Goal: Navigation & Orientation: Find specific page/section

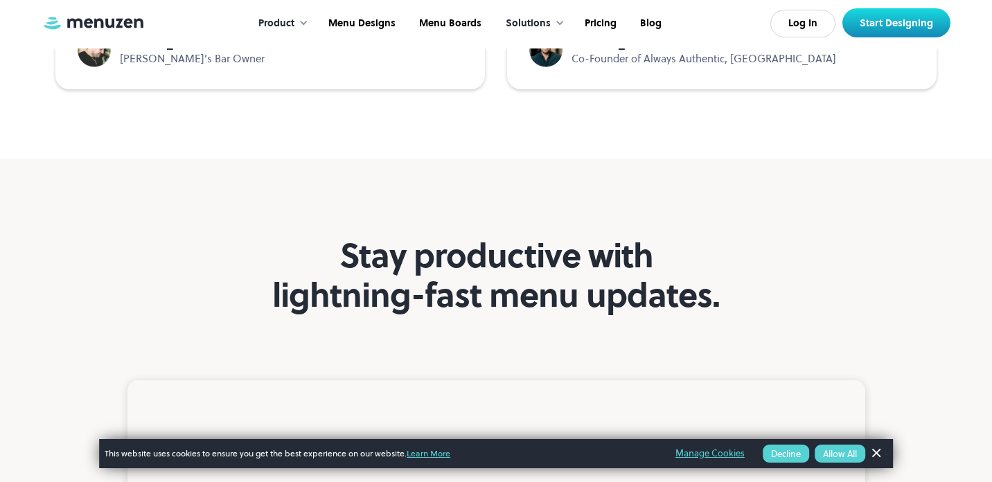
scroll to position [4630, 0]
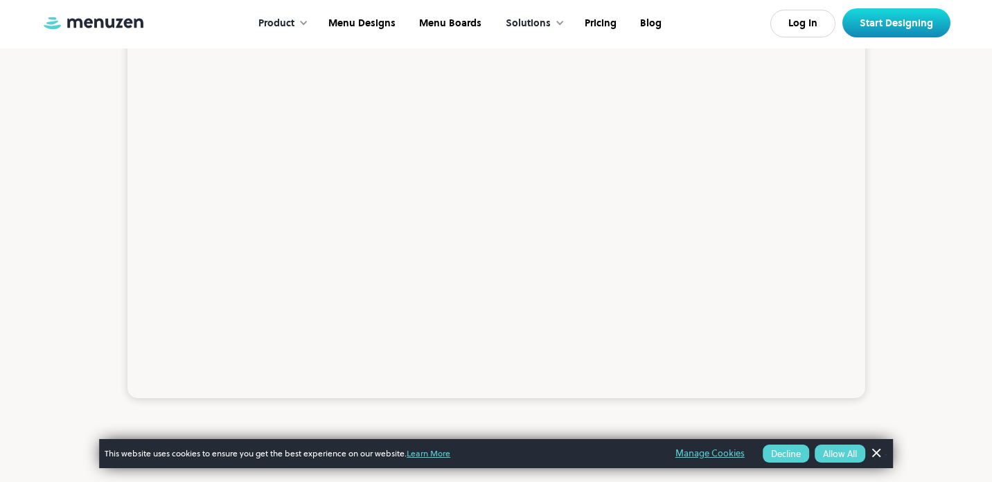
click at [284, 24] on div "Product" at bounding box center [276, 23] width 36 height 15
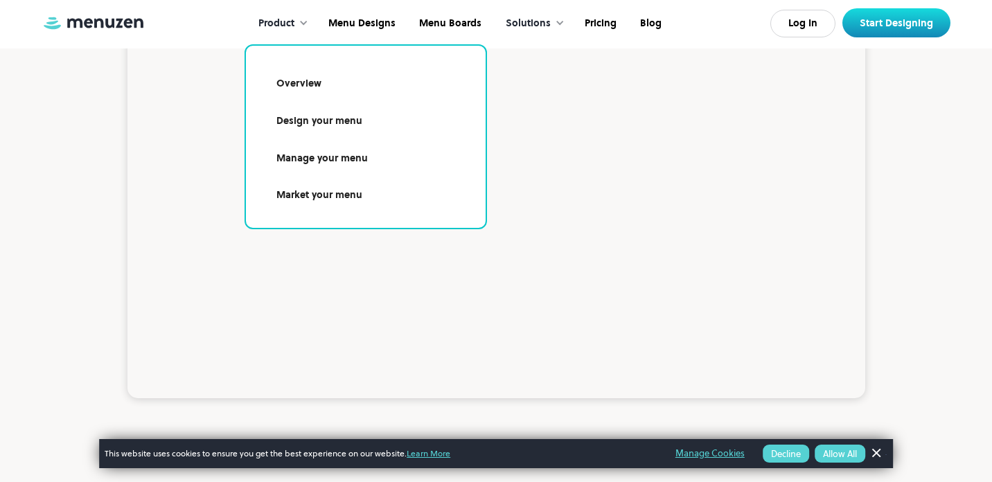
click at [545, 17] on div "Solutions" at bounding box center [528, 23] width 45 height 15
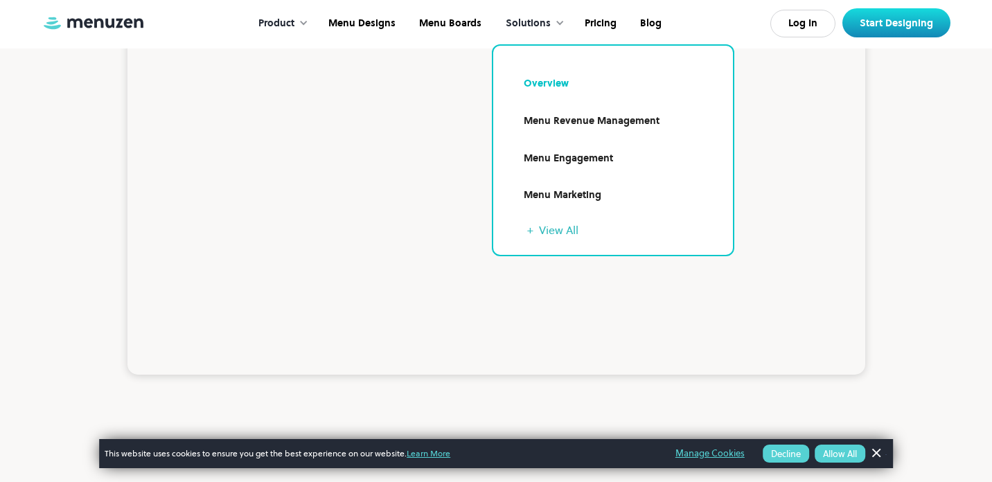
scroll to position [4660, 0]
click at [560, 225] on link "+ View All" at bounding box center [621, 230] width 189 height 17
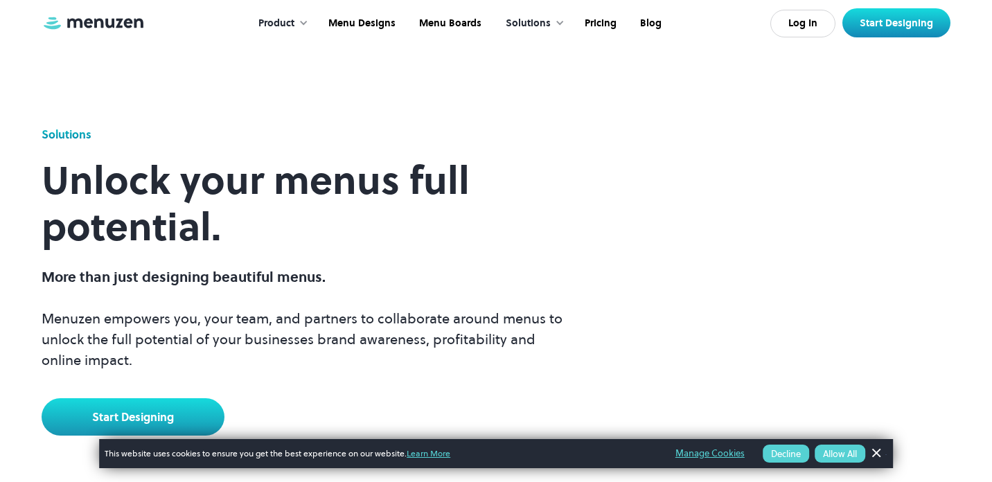
click at [275, 17] on div "Product" at bounding box center [276, 23] width 36 height 15
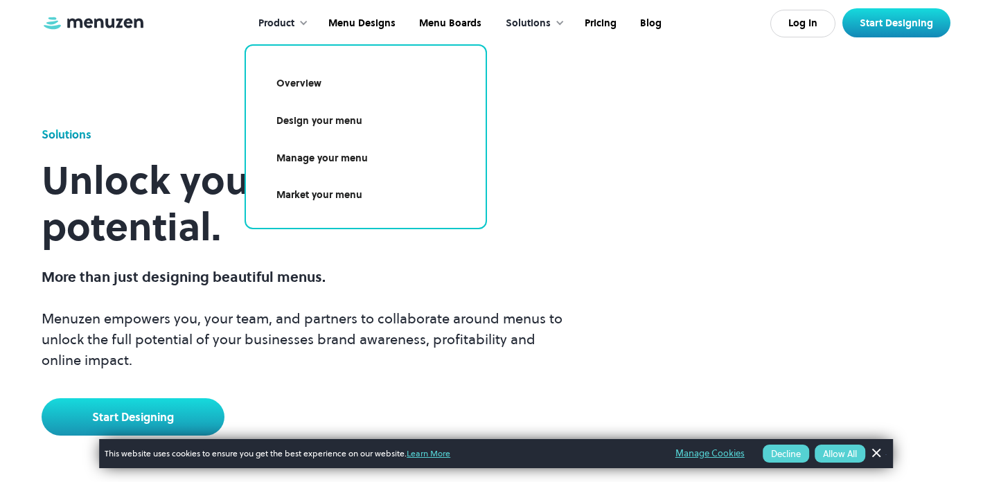
click at [333, 201] on link "Market your menu" at bounding box center [366, 195] width 206 height 32
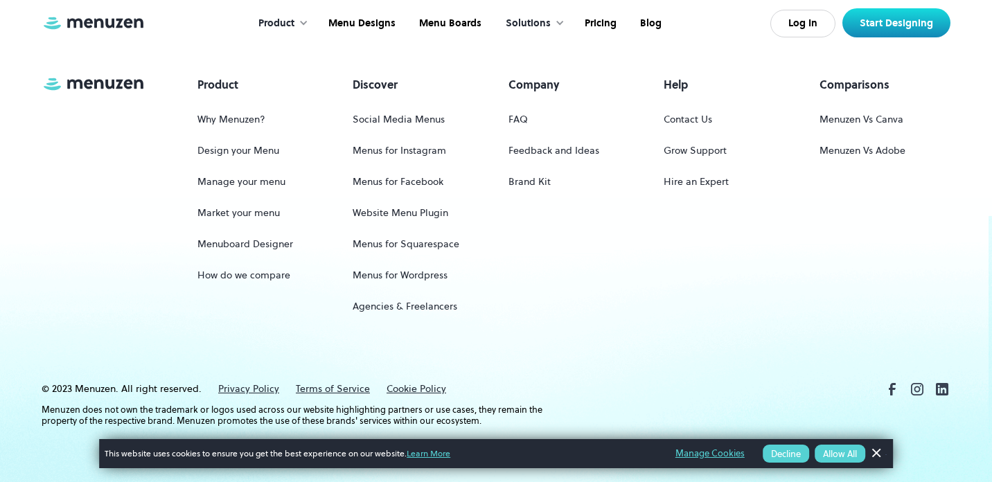
scroll to position [4083, 0]
